Goal: Information Seeking & Learning: Learn about a topic

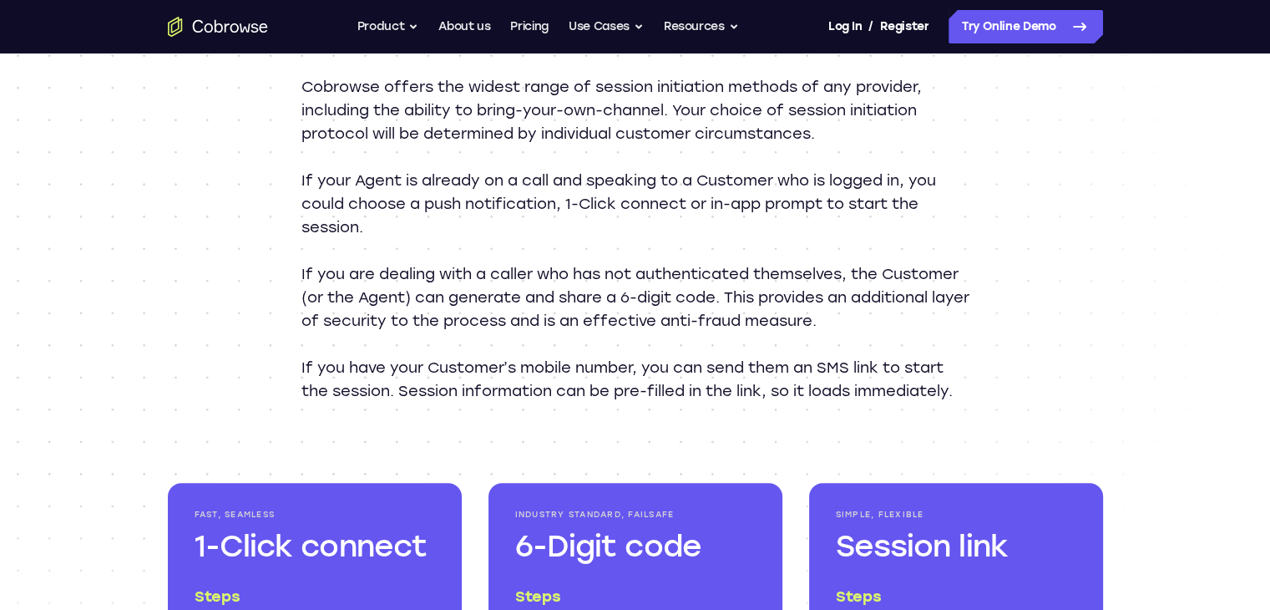
scroll to position [1837, 0]
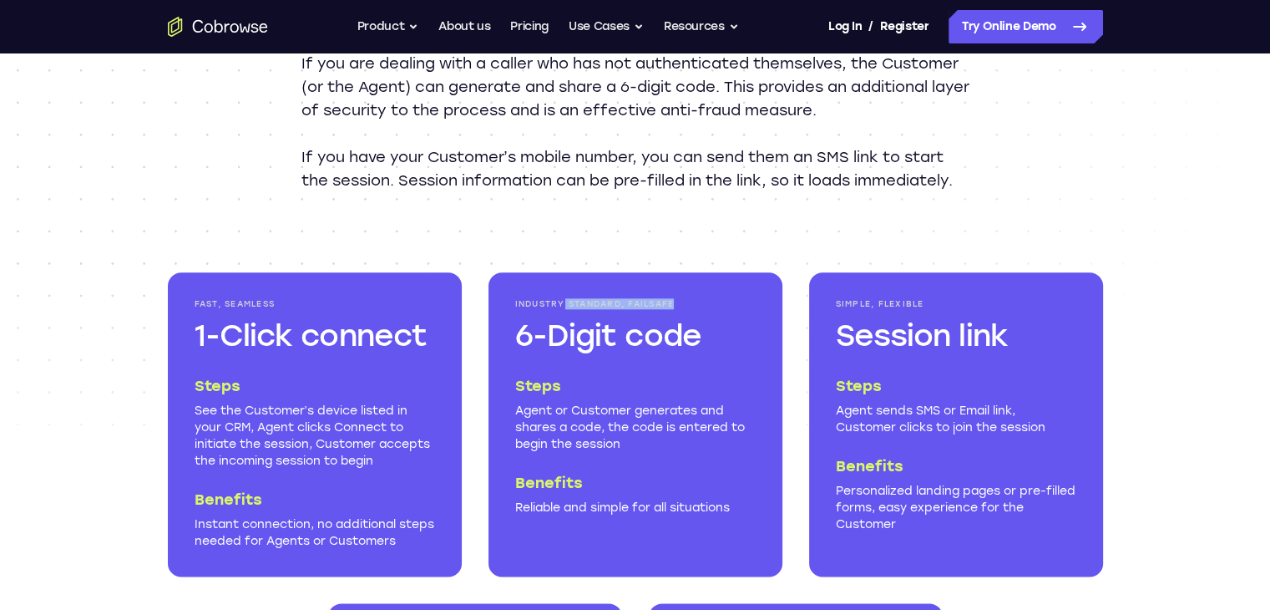
drag, startPoint x: 565, startPoint y: 323, endPoint x: 681, endPoint y: 327, distance: 116.1
click at [681, 309] on p "Industry Standard, Failsafe" at bounding box center [635, 304] width 241 height 10
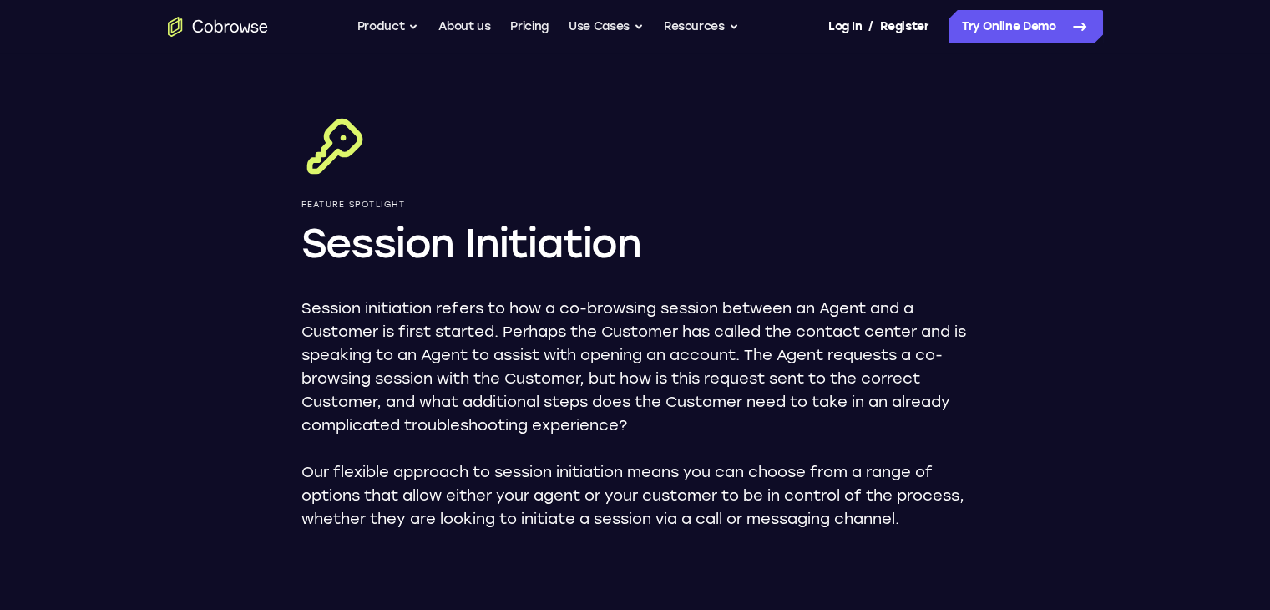
scroll to position [0, 0]
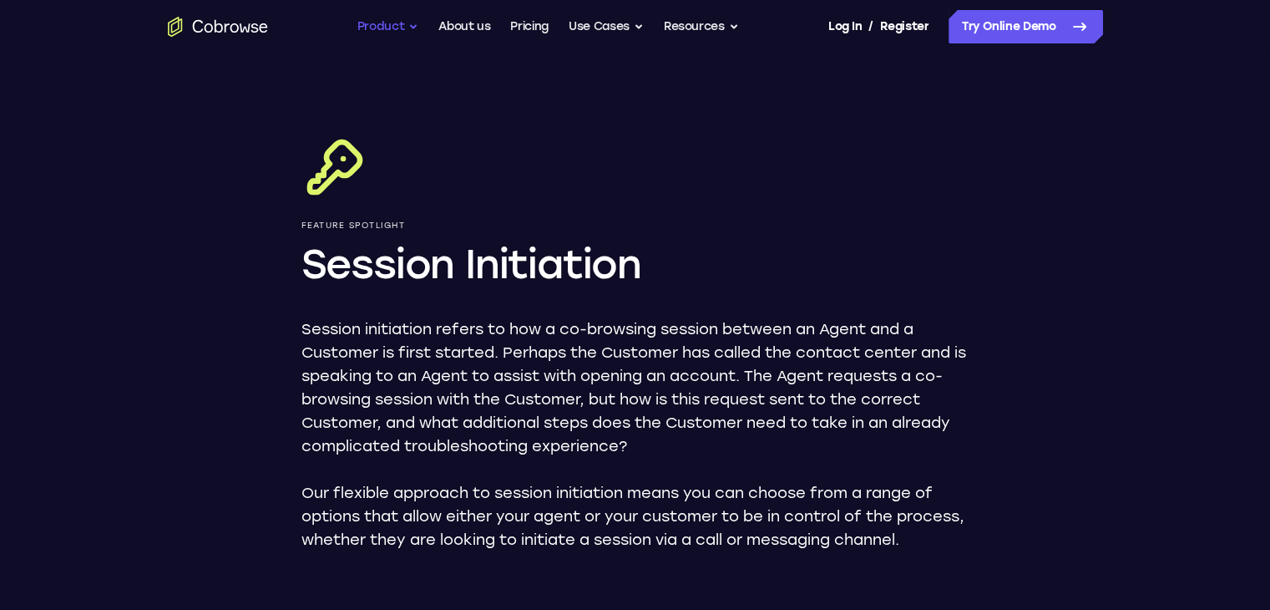
click at [411, 34] on button "Product" at bounding box center [388, 26] width 62 height 33
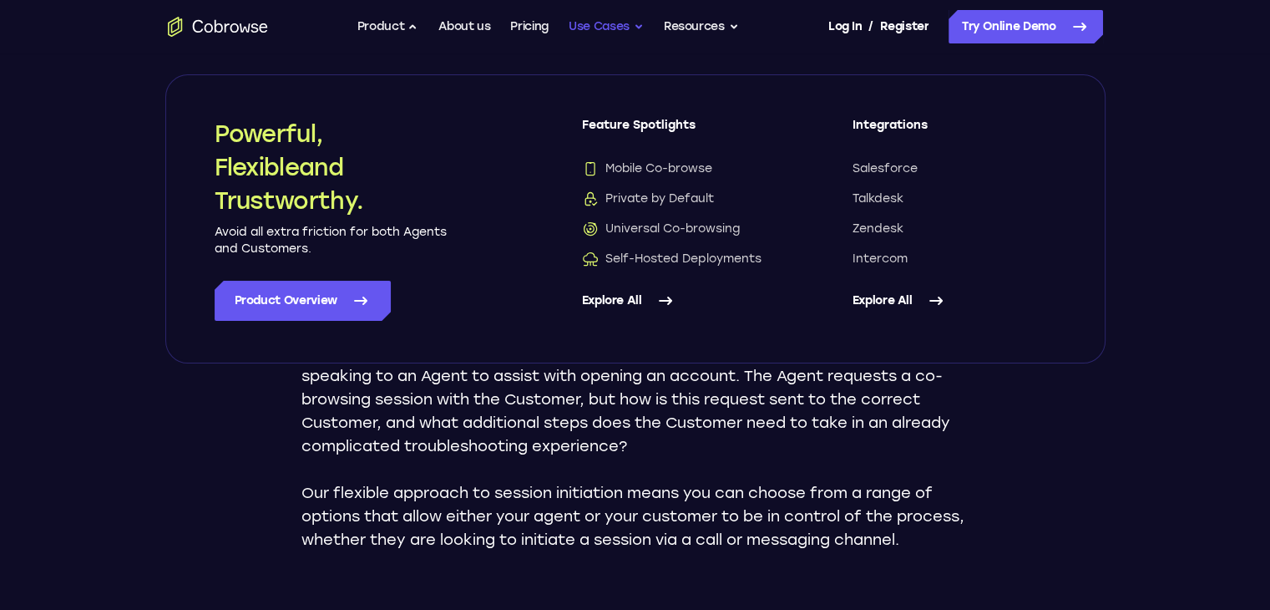
click at [617, 28] on button "Use Cases" at bounding box center [606, 26] width 75 height 33
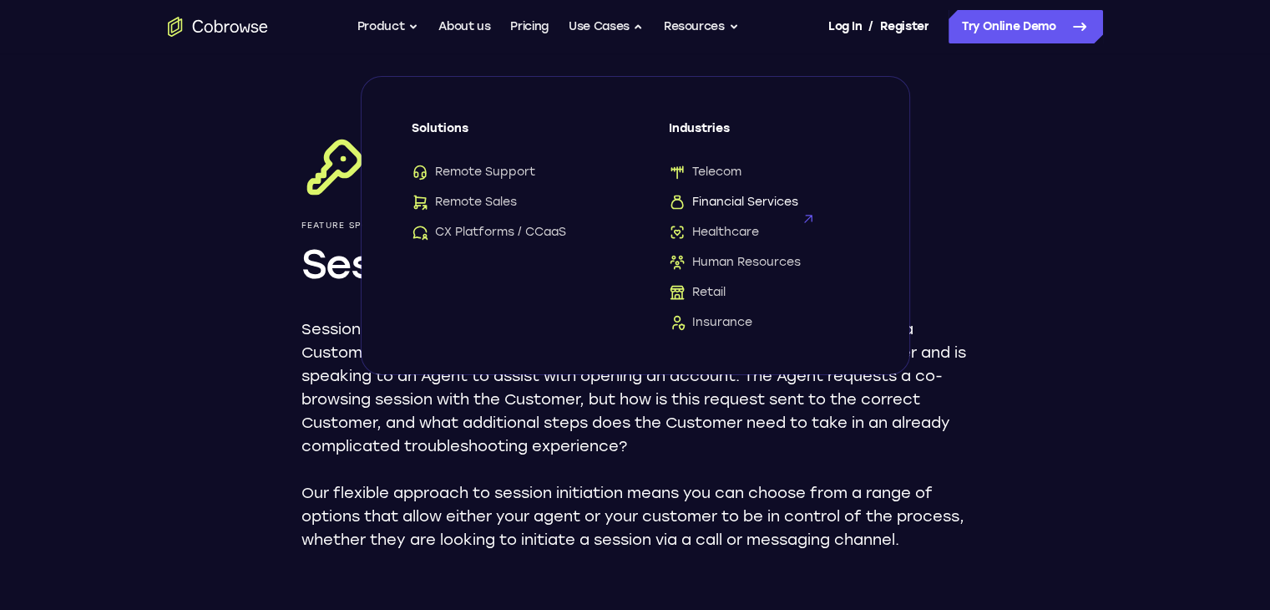
click at [716, 205] on span "Financial Services" at bounding box center [733, 202] width 129 height 17
